Goal: Task Accomplishment & Management: Manage account settings

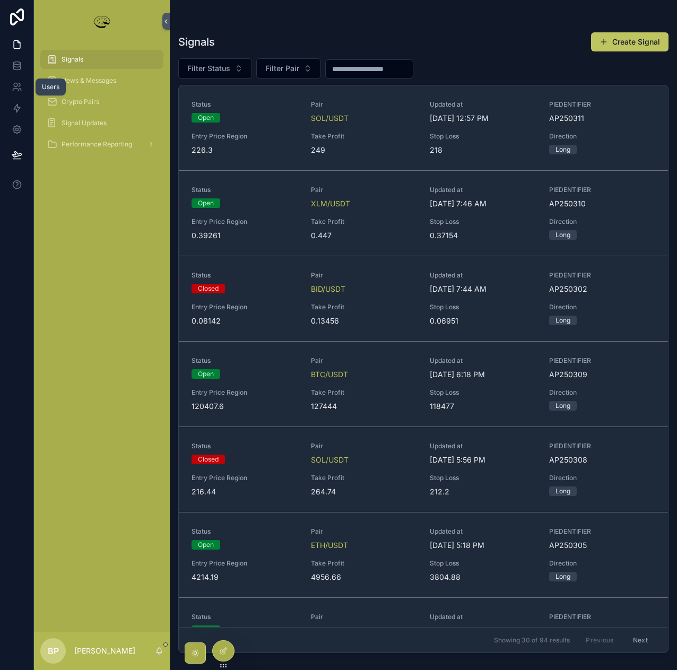
click at [21, 85] on icon at bounding box center [17, 87] width 11 height 11
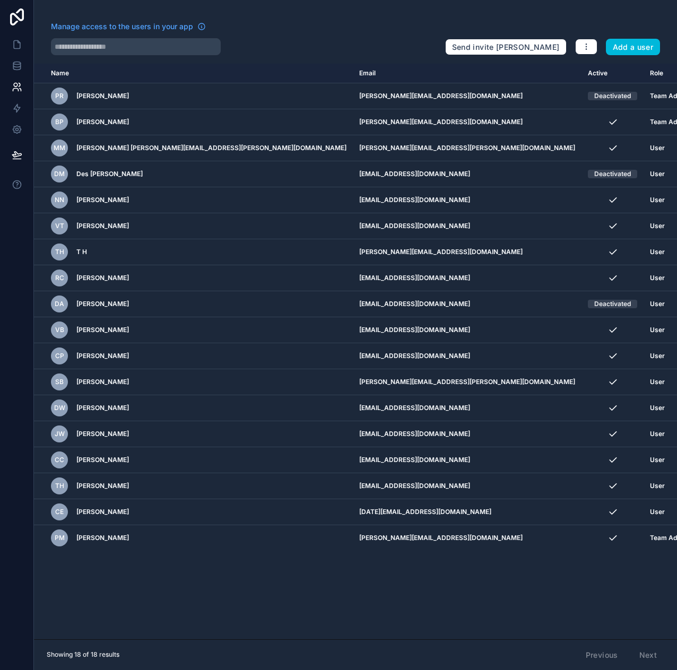
click at [0, 0] on icon "scrollable content" at bounding box center [0, 0] width 0 height 0
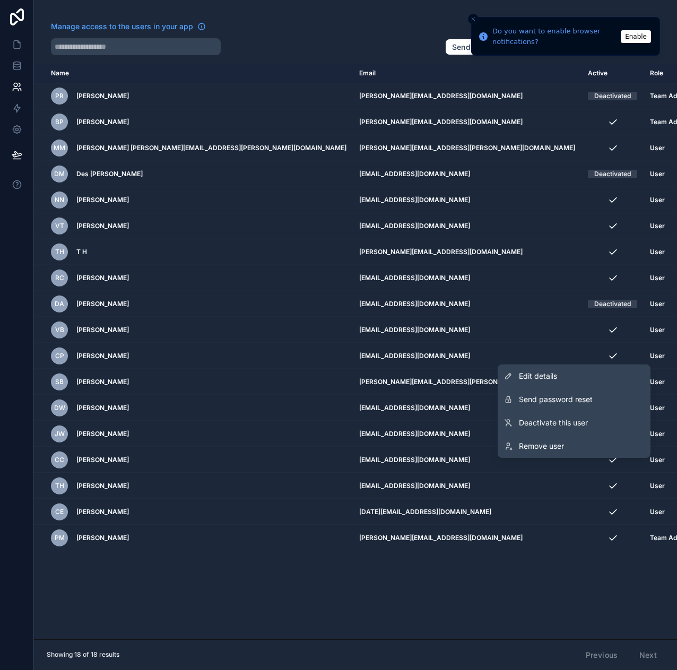
click at [540, 425] on span "Deactivate this user" at bounding box center [553, 422] width 69 height 11
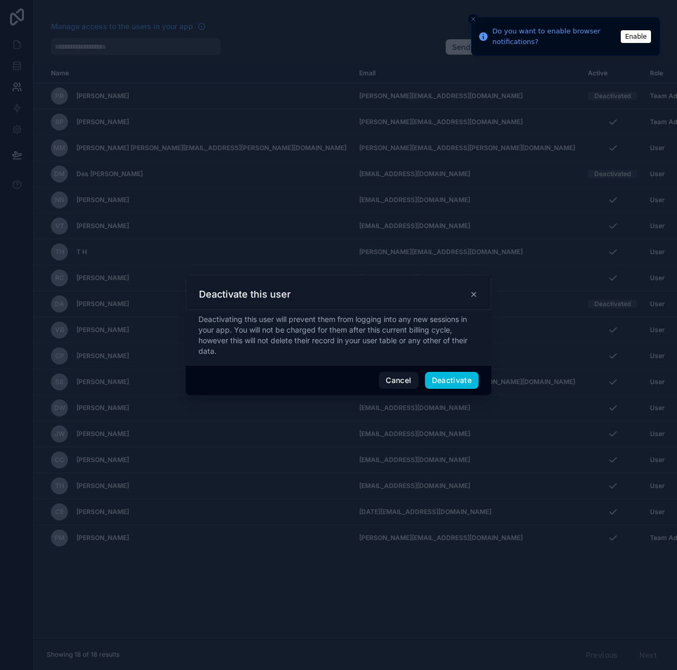
click at [458, 378] on button "Deactivate" at bounding box center [452, 380] width 54 height 17
